Goal: Find contact information: Find contact information

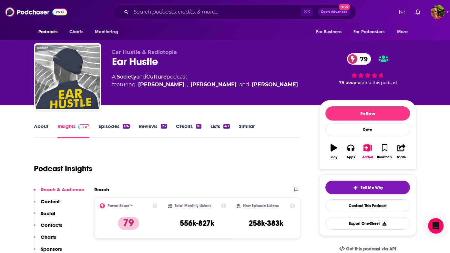
click at [117, 66] on div "Ear Hustle 79" at bounding box center [210, 61] width 197 height 13
copy div "Ear Hustle 79"
click at [57, 221] on div "Reach & Audience Content Social Contacts Charts Sponsors Details Similar" at bounding box center [59, 233] width 51 height 95
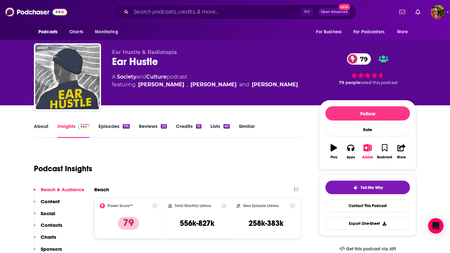
click at [57, 224] on p "Contacts" at bounding box center [52, 225] width 22 height 6
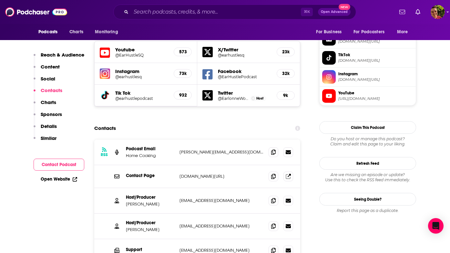
scroll to position [576, 0]
click at [271, 197] on icon at bounding box center [273, 199] width 5 height 5
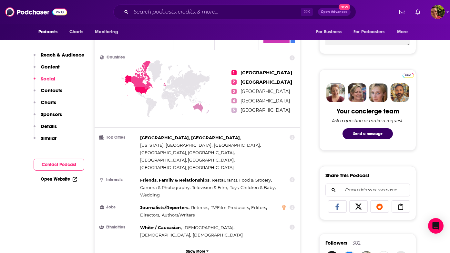
scroll to position [0, 0]
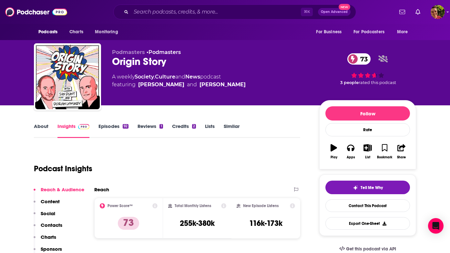
click at [152, 64] on div "Origin Story 73" at bounding box center [210, 61] width 197 height 13
copy div "Origin Story 73"
click at [50, 223] on p "Contacts" at bounding box center [52, 225] width 22 height 6
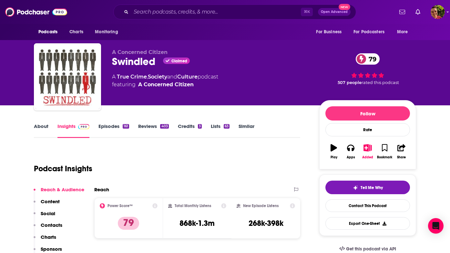
click at [124, 58] on div "Swindled Claimed 79" at bounding box center [210, 61] width 197 height 13
copy h2 "Swindled"
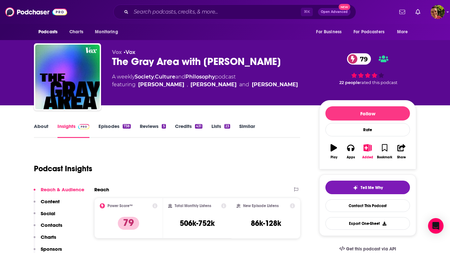
click at [127, 61] on div "The Gray Area with Sean Illing 79" at bounding box center [210, 61] width 197 height 13
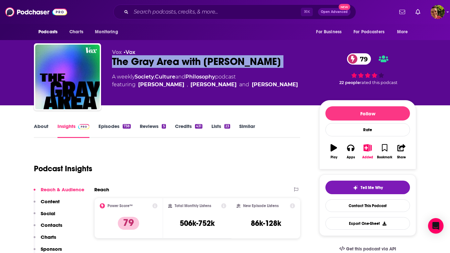
click at [127, 61] on div "The Gray Area with Sean Illing 79" at bounding box center [210, 61] width 197 height 13
copy div "The Gray Area with Sean Illing 79"
click at [58, 224] on p "Contacts" at bounding box center [52, 225] width 22 height 6
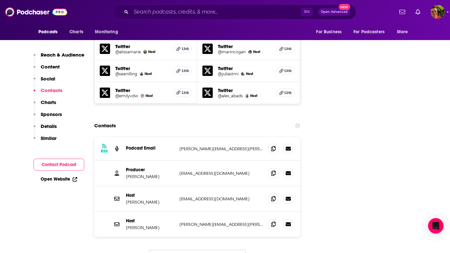
scroll to position [721, 0]
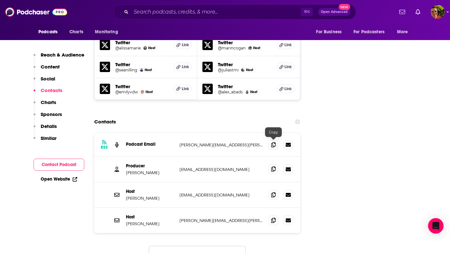
click at [274, 166] on icon at bounding box center [273, 168] width 5 height 5
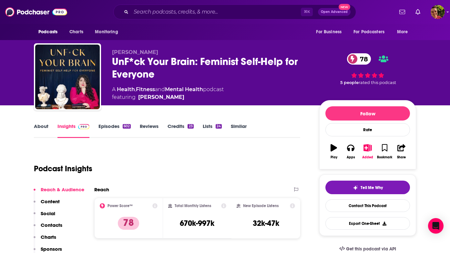
click at [149, 56] on div "UnF*ck Your Brain: Feminist Self-Help for Everyone 78" at bounding box center [210, 67] width 197 height 25
drag, startPoint x: 117, startPoint y: 60, endPoint x: 196, endPoint y: 64, distance: 79.1
click at [196, 64] on div "[PERSON_NAME] UnF*ck Your Brain: Feminist Self-Help for Everyone 78 A Health , …" at bounding box center [225, 78] width 382 height 70
copy h2 "UnF*ck Your Brain"
click at [49, 227] on p "Contacts" at bounding box center [52, 225] width 22 height 6
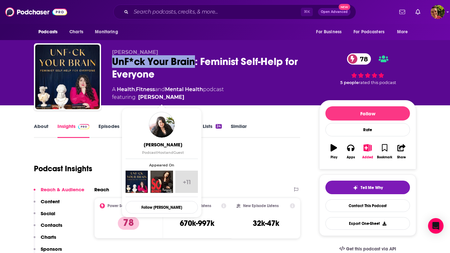
drag, startPoint x: 198, startPoint y: 99, endPoint x: 184, endPoint y: 97, distance: 14.0
click at [184, 97] on span "featuring [PERSON_NAME]" at bounding box center [168, 97] width 112 height 8
copy span "[PERSON_NAME]"
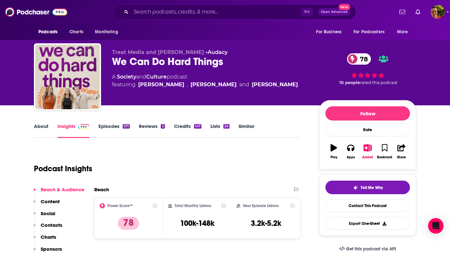
click at [133, 60] on div "We Can Do Hard Things 78" at bounding box center [210, 61] width 197 height 13
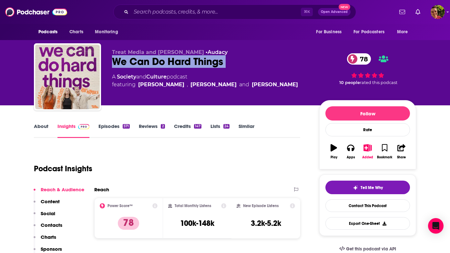
click at [133, 60] on div "We Can Do Hard Things 78" at bounding box center [210, 61] width 197 height 13
copy div "We Can Do Hard Things 78"
click at [58, 222] on p "Contacts" at bounding box center [52, 225] width 22 height 6
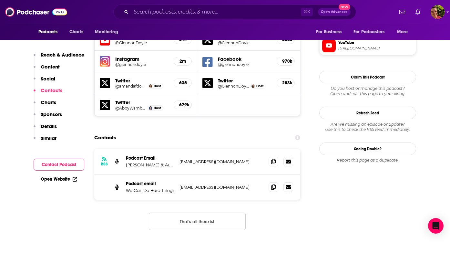
scroll to position [591, 0]
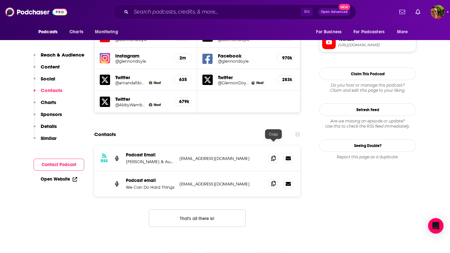
click at [273, 181] on icon at bounding box center [273, 183] width 5 height 5
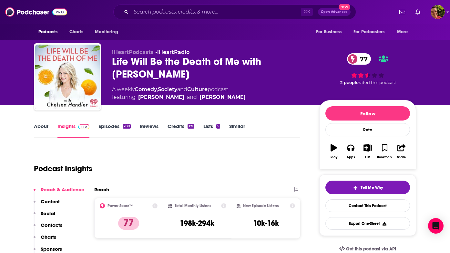
click at [130, 57] on div "Life Will Be the Death of Me with Chelsea Handler 77" at bounding box center [210, 67] width 197 height 25
drag, startPoint x: 113, startPoint y: 62, endPoint x: 195, endPoint y: 69, distance: 82.8
click at [195, 69] on div "Life Will Be the Death of Me with Chelsea Handler 77" at bounding box center [210, 67] width 197 height 25
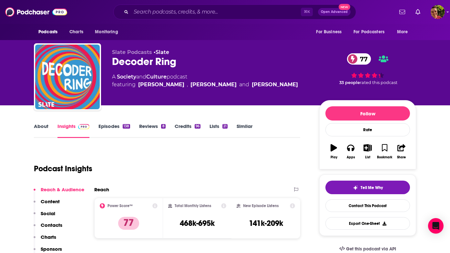
click at [146, 61] on div "Decoder Ring 77" at bounding box center [210, 61] width 197 height 13
copy div "Decoder Ring 77"
click at [61, 223] on p "Contacts" at bounding box center [52, 225] width 22 height 6
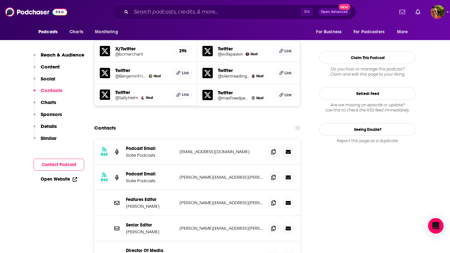
scroll to position [571, 0]
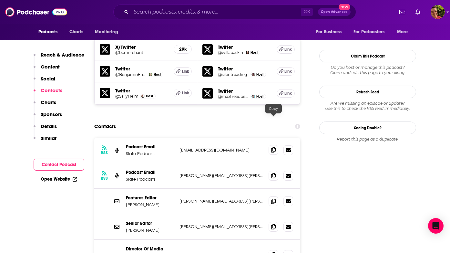
click at [272, 147] on icon at bounding box center [273, 149] width 5 height 5
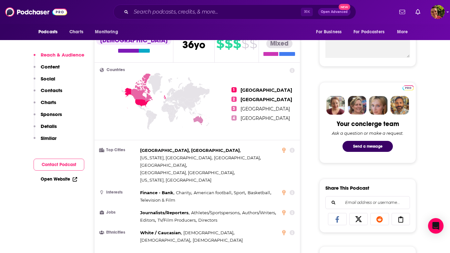
scroll to position [530, 0]
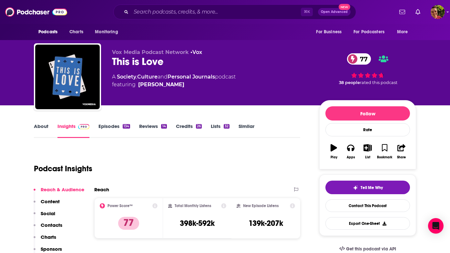
click at [126, 68] on div "Vox Media Podcast Network • Vox This is Love 77 A Society , Culture and Persona…" at bounding box center [210, 75] width 197 height 52
copy div "This is Love 77"
click at [60, 225] on p "Contacts" at bounding box center [52, 225] width 22 height 6
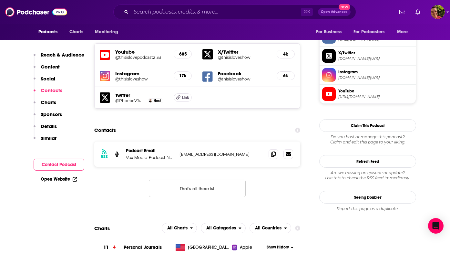
scroll to position [561, 0]
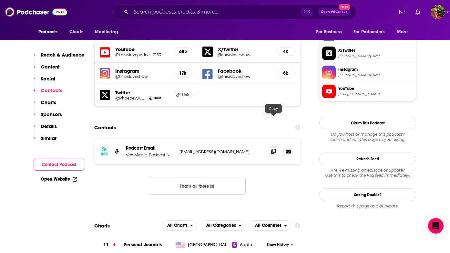
click at [275, 146] on span at bounding box center [273, 151] width 10 height 10
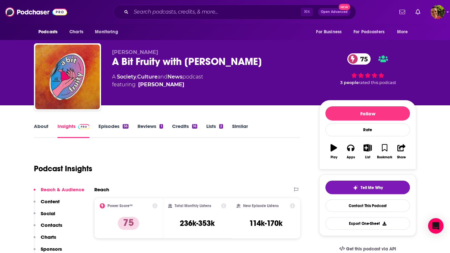
click at [136, 60] on div "A Bit Fruity with [PERSON_NAME] 75" at bounding box center [210, 61] width 197 height 13
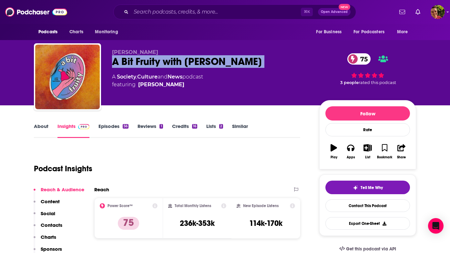
click at [136, 60] on div "A Bit Fruity with [PERSON_NAME] 75" at bounding box center [210, 61] width 197 height 13
copy div "A Bit Fruity with [PERSON_NAME] 75"
click at [62, 222] on p "Contacts" at bounding box center [52, 225] width 22 height 6
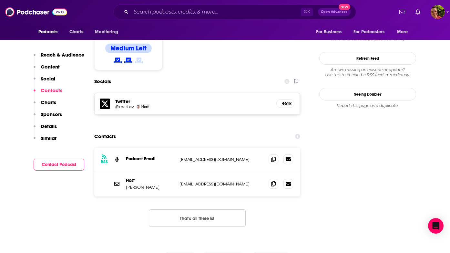
scroll to position [533, 0]
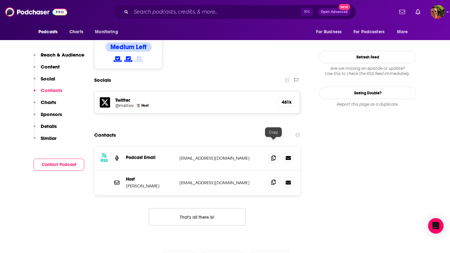
click at [275, 179] on icon at bounding box center [273, 181] width 5 height 5
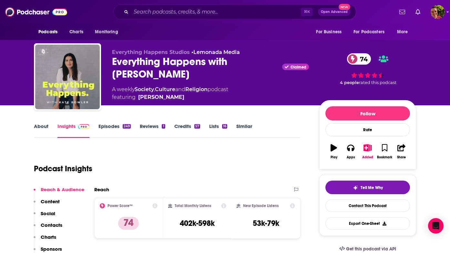
click at [129, 62] on div "Everything Happens with [PERSON_NAME] Claimed 74" at bounding box center [210, 67] width 197 height 25
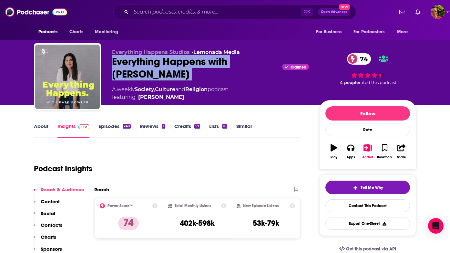
click at [129, 62] on div "Everything Happens with [PERSON_NAME] Claimed 74" at bounding box center [210, 67] width 197 height 25
copy div "Everything Happens with [PERSON_NAME]"
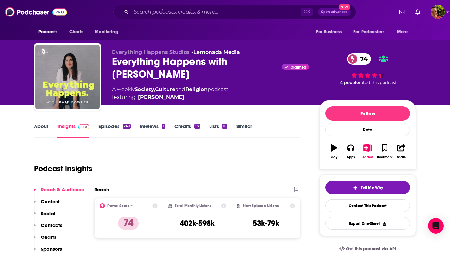
click at [56, 218] on div "Reach & Audience Content Social Contacts Charts Sponsors Details Similar" at bounding box center [59, 233] width 51 height 95
click at [56, 220] on div "Reach & Audience Content Social Contacts Charts Sponsors Details Similar" at bounding box center [59, 233] width 51 height 95
click at [55, 225] on p "Contacts" at bounding box center [52, 225] width 22 height 6
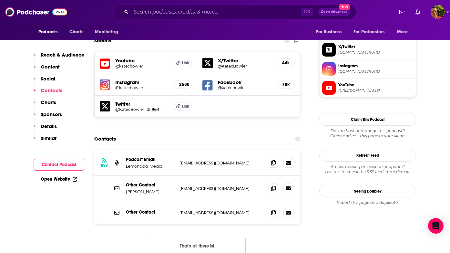
scroll to position [568, 0]
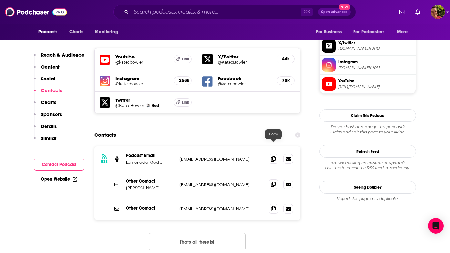
click at [274, 181] on icon at bounding box center [273, 183] width 5 height 5
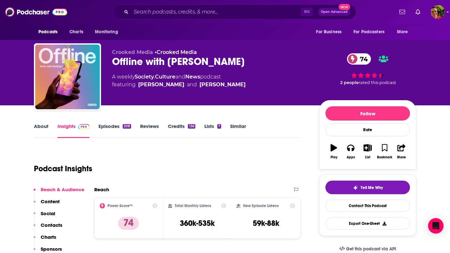
click at [148, 65] on div "Offline with Jon Favreau 74" at bounding box center [210, 61] width 197 height 13
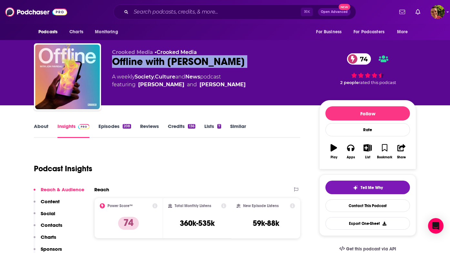
click at [148, 65] on div "Offline with Jon Favreau 74" at bounding box center [210, 61] width 197 height 13
copy div "Offline with Jon Favreau 74"
click at [56, 224] on p "Contacts" at bounding box center [52, 225] width 22 height 6
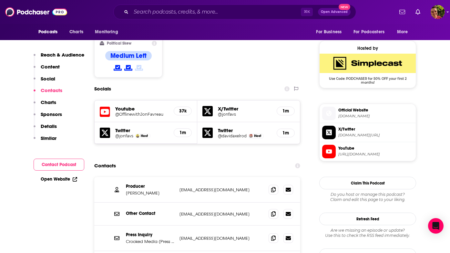
scroll to position [547, 0]
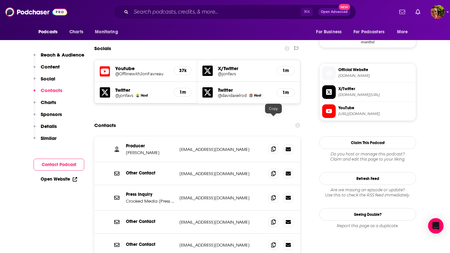
click at [272, 146] on icon at bounding box center [273, 148] width 5 height 5
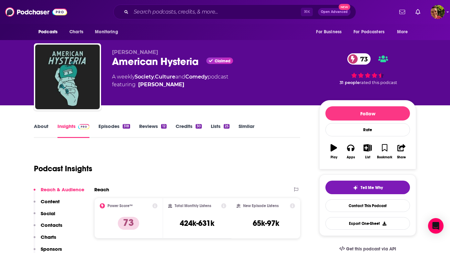
click at [141, 66] on div "American Hysteria Claimed 73" at bounding box center [210, 61] width 197 height 13
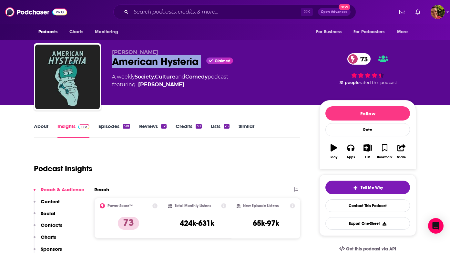
click at [141, 66] on div "American Hysteria Claimed 73" at bounding box center [210, 61] width 197 height 13
click at [46, 228] on button "Contacts" at bounding box center [48, 228] width 29 height 12
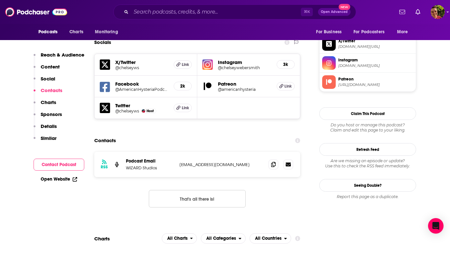
scroll to position [576, 0]
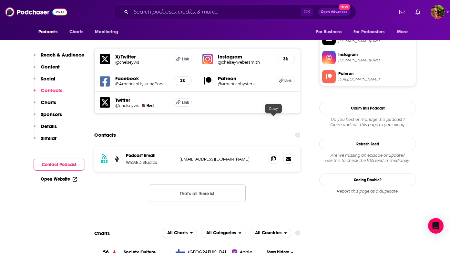
click at [273, 156] on icon at bounding box center [273, 158] width 5 height 5
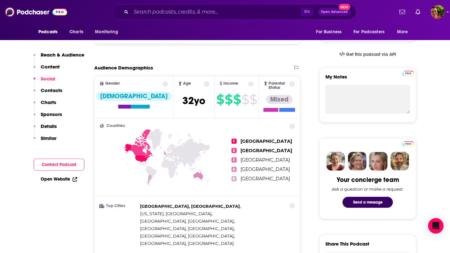
scroll to position [0, 0]
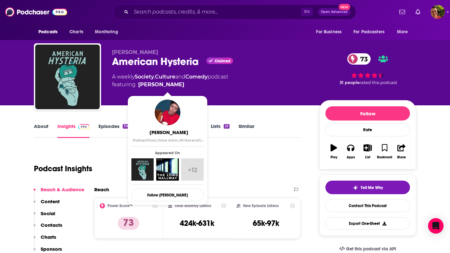
drag, startPoint x: 223, startPoint y: 88, endPoint x: 196, endPoint y: 83, distance: 26.6
click at [196, 83] on span "featuring Chelsey Weber-Smith" at bounding box center [170, 85] width 116 height 8
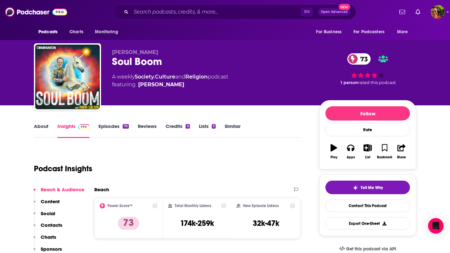
click at [142, 54] on span "[PERSON_NAME]" at bounding box center [135, 52] width 46 height 6
click at [142, 54] on span "Rainn Wilson" at bounding box center [135, 52] width 46 height 6
click at [137, 62] on div "Soul Boom 73" at bounding box center [210, 61] width 197 height 13
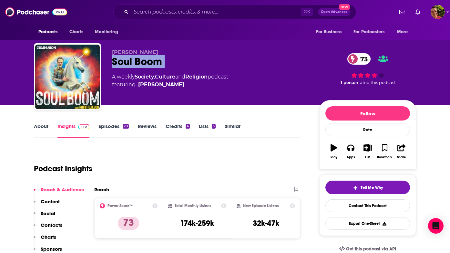
copy div "Soul Boom 73"
click at [46, 222] on p "Contacts" at bounding box center [52, 225] width 22 height 6
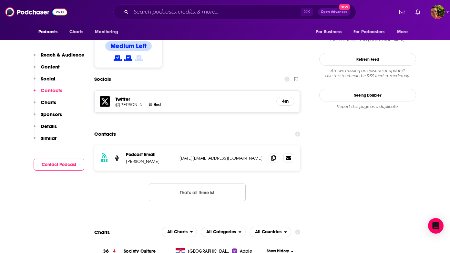
scroll to position [533, 0]
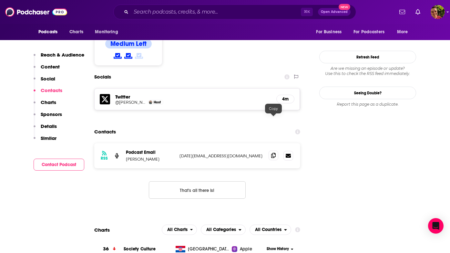
click at [272, 153] on icon at bounding box center [273, 155] width 5 height 5
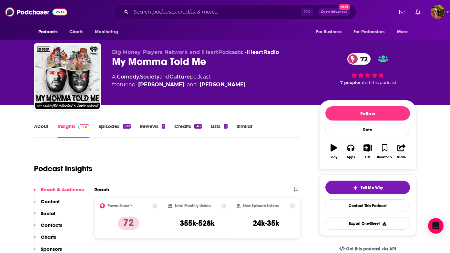
click at [144, 62] on div "My Momma Told Me 72" at bounding box center [210, 61] width 197 height 13
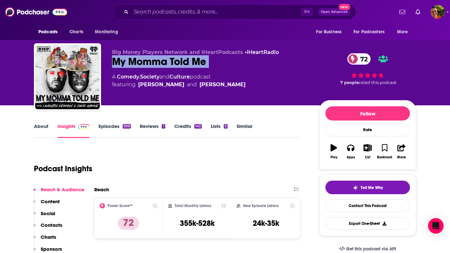
click at [144, 62] on div "My Momma Told Me 72" at bounding box center [210, 61] width 197 height 13
copy div "My Momma Told Me 72"
click at [50, 224] on p "Contacts" at bounding box center [52, 225] width 22 height 6
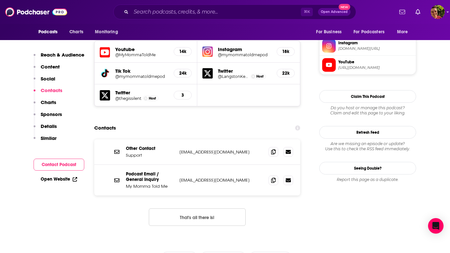
scroll to position [569, 0]
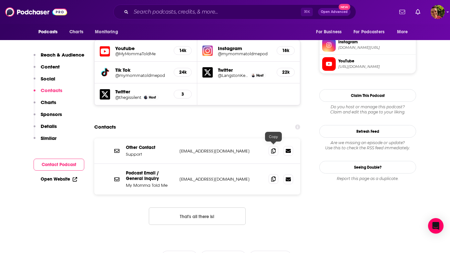
click at [275, 176] on icon at bounding box center [273, 178] width 5 height 5
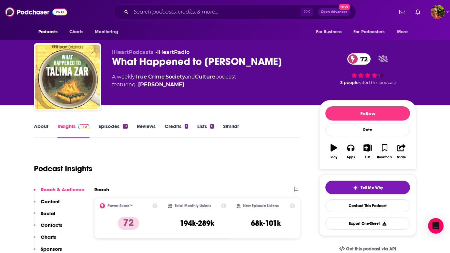
click at [182, 61] on div "What Happened to [PERSON_NAME] 72" at bounding box center [210, 61] width 197 height 13
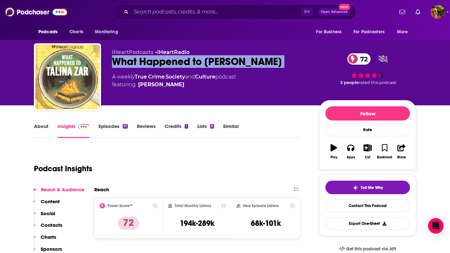
click at [182, 61] on div "What Happened to [PERSON_NAME] 72" at bounding box center [210, 61] width 197 height 13
copy div "What Happened to [PERSON_NAME] 72"
